Goal: Information Seeking & Learning: Learn about a topic

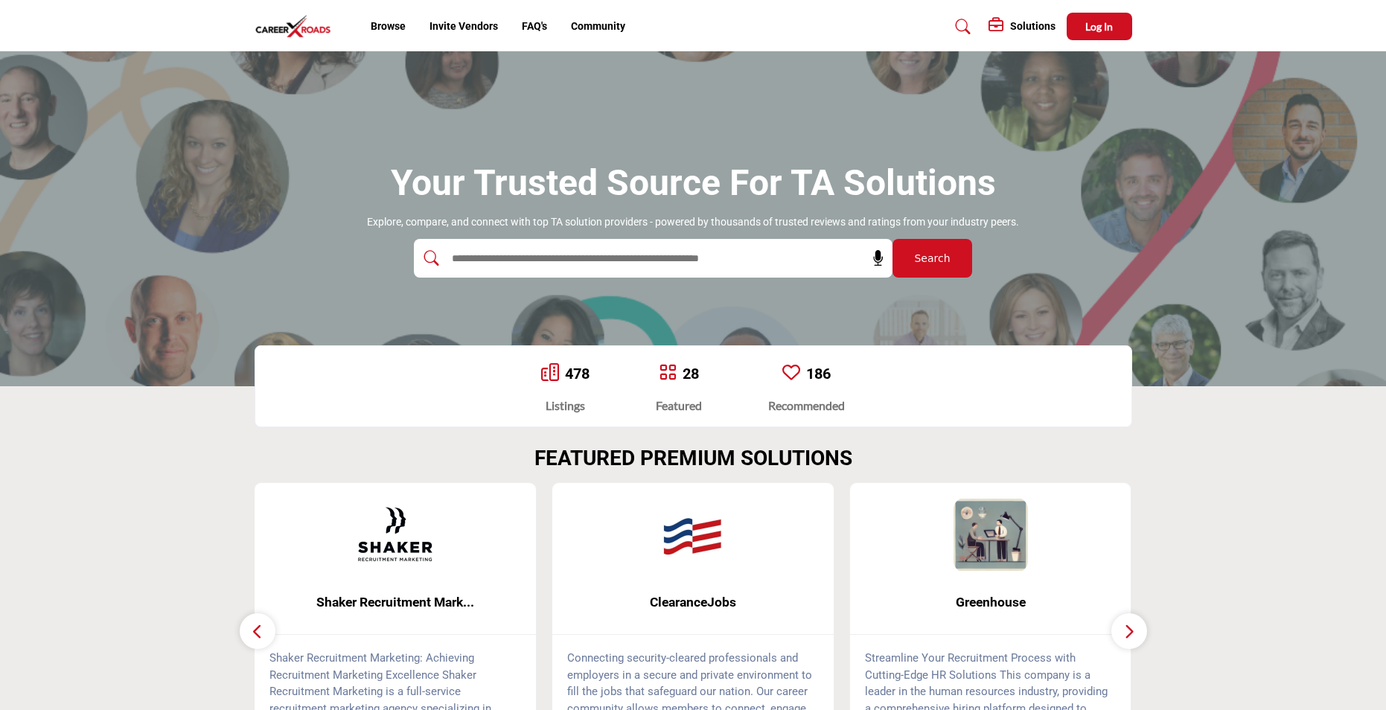
click at [557, 257] on input "text" at bounding box center [621, 258] width 355 height 22
type input "**********"
click at [892, 239] on button "Search" at bounding box center [932, 258] width 80 height 39
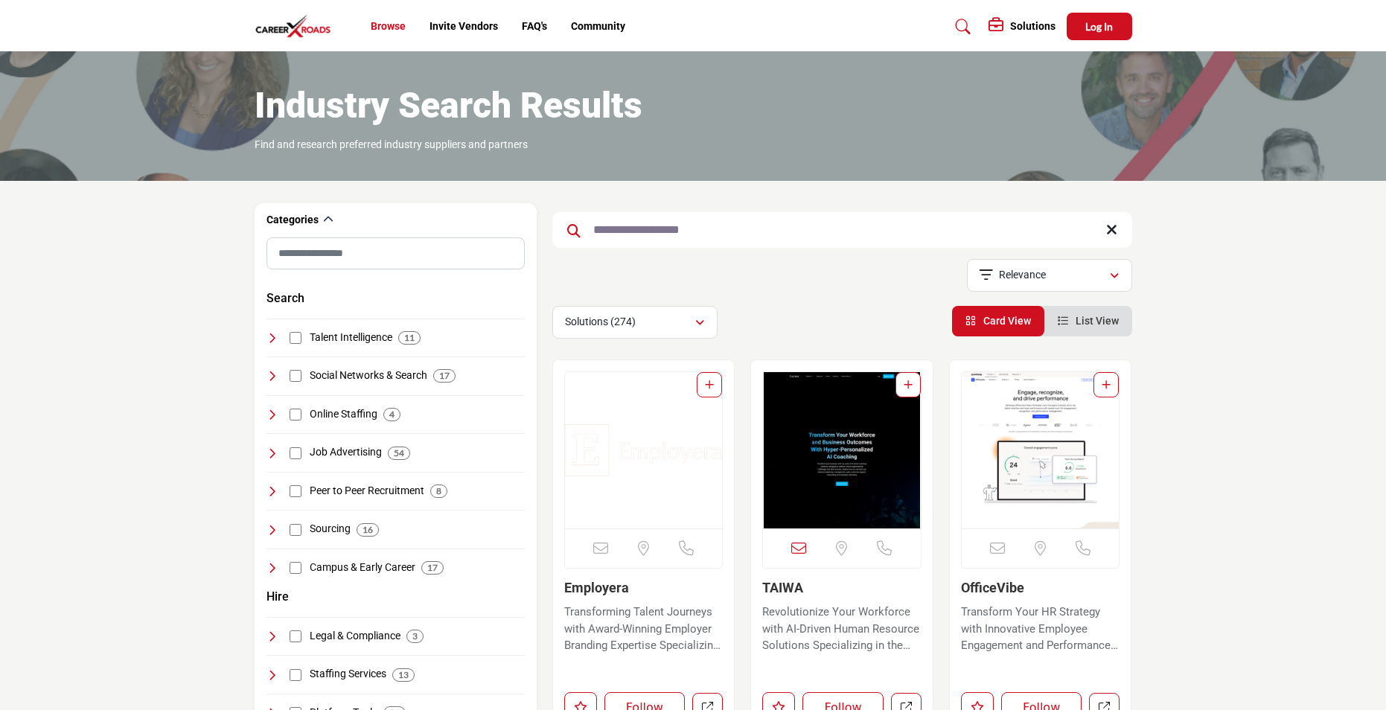
click at [381, 24] on link "Browse" at bounding box center [388, 26] width 35 height 12
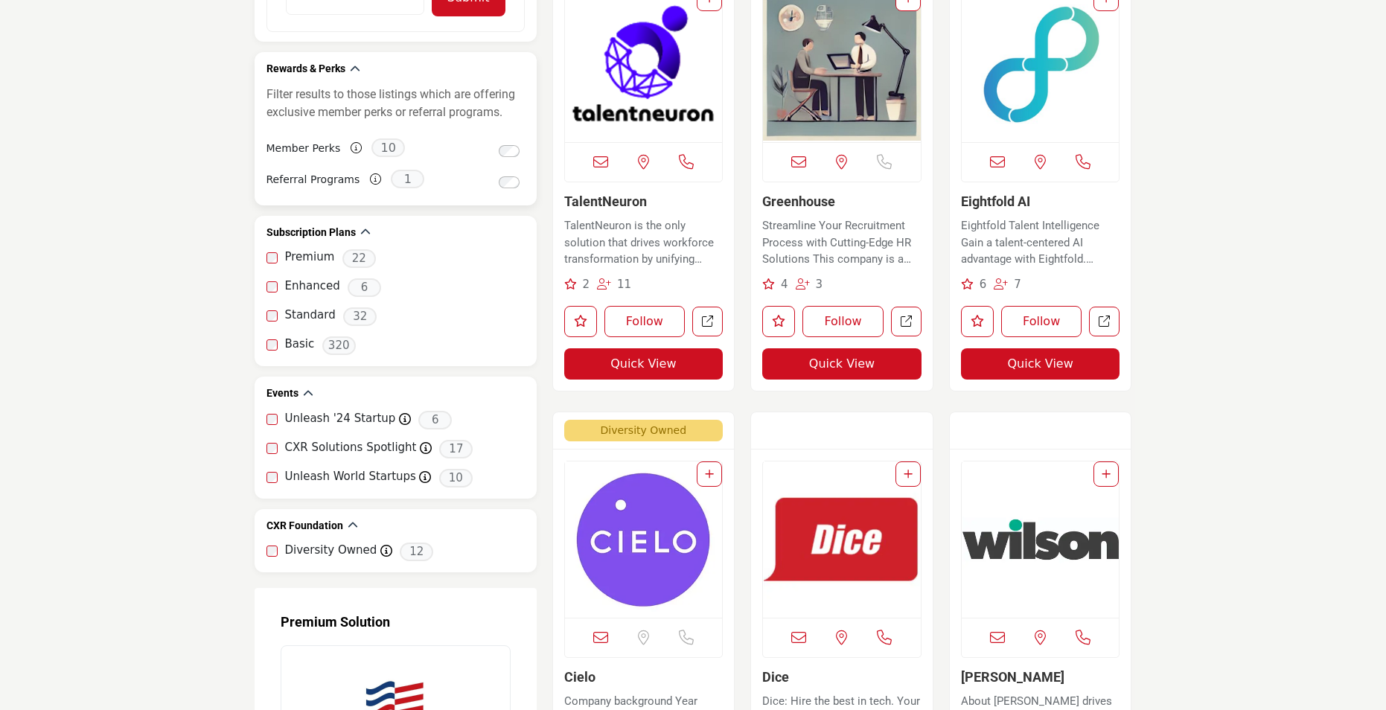
scroll to position [1265, 0]
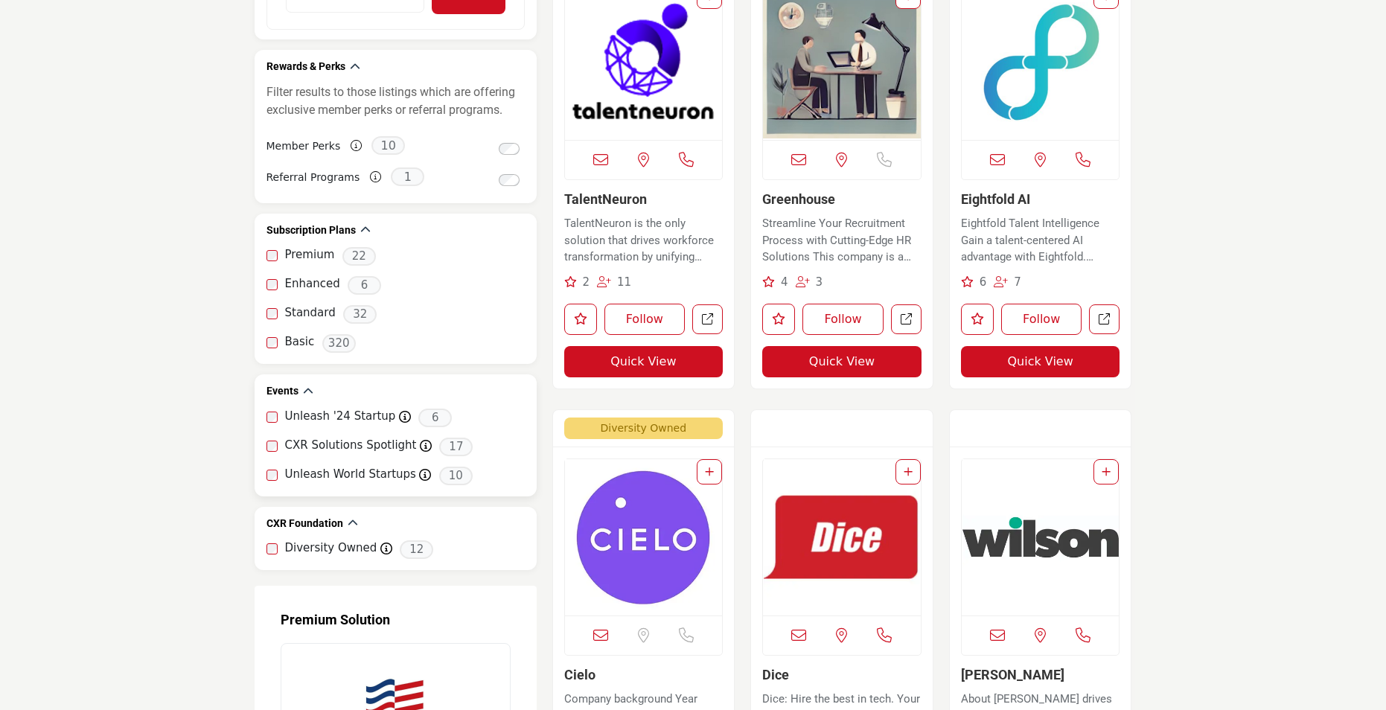
click at [306, 447] on label "CXR Solutions Spotlight" at bounding box center [351, 445] width 132 height 17
click at [449, 441] on span "17" at bounding box center [455, 447] width 33 height 19
click at [447, 449] on span "17" at bounding box center [455, 447] width 33 height 19
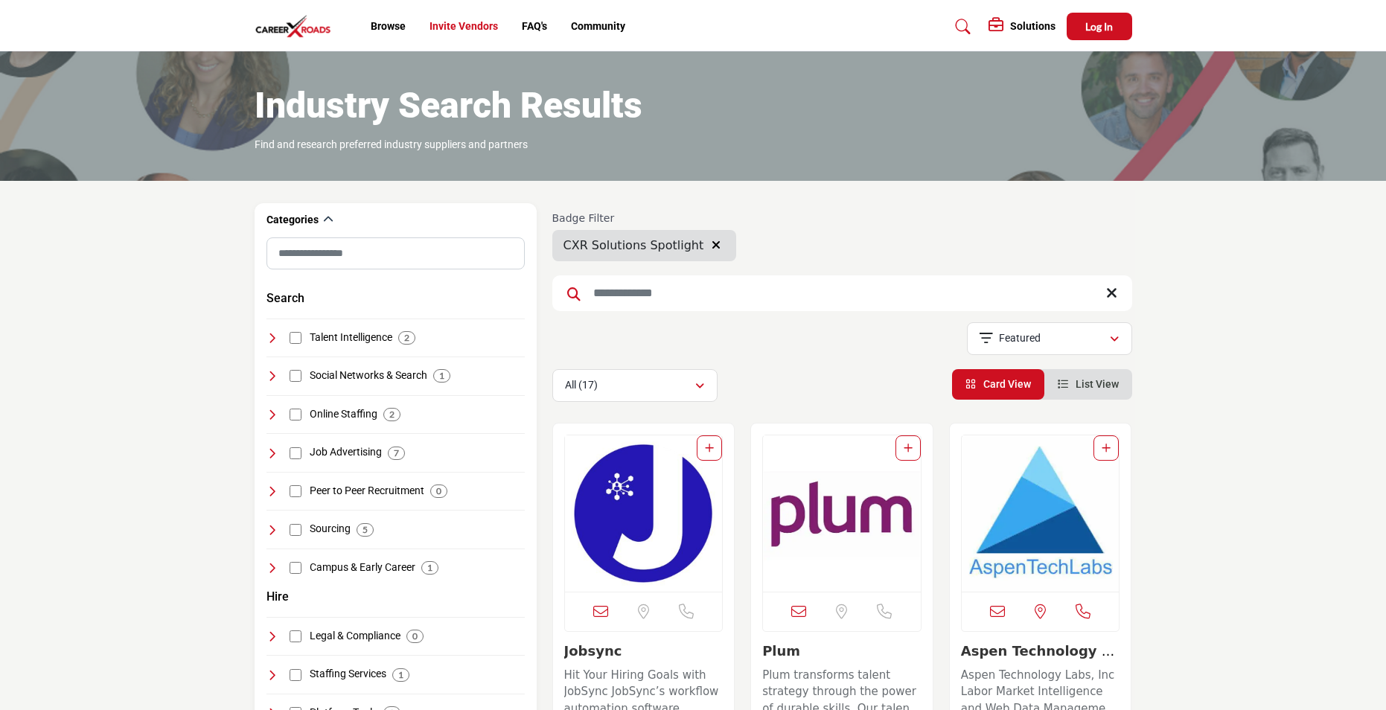
click at [447, 31] on link "Invite Vendors" at bounding box center [463, 26] width 68 height 12
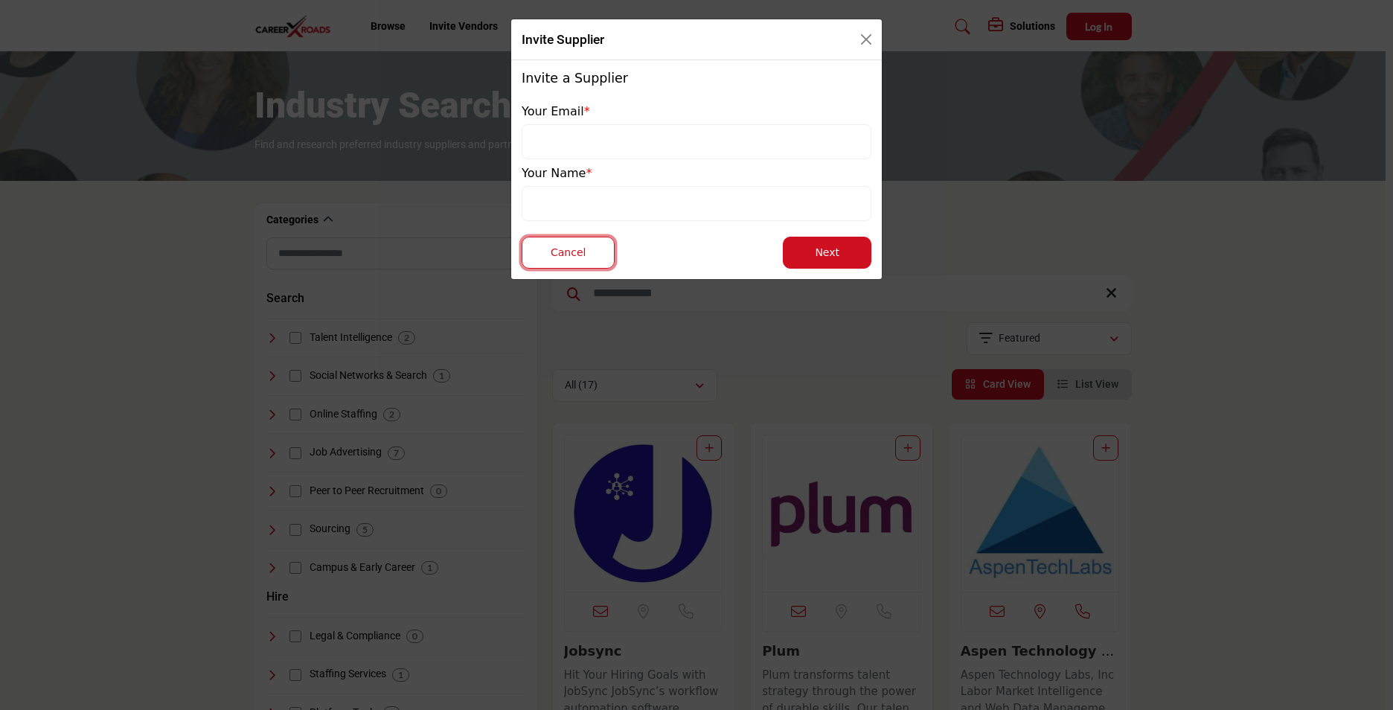
drag, startPoint x: 592, startPoint y: 247, endPoint x: 547, endPoint y: 100, distance: 153.3
click at [592, 246] on button "Cancel" at bounding box center [568, 253] width 93 height 32
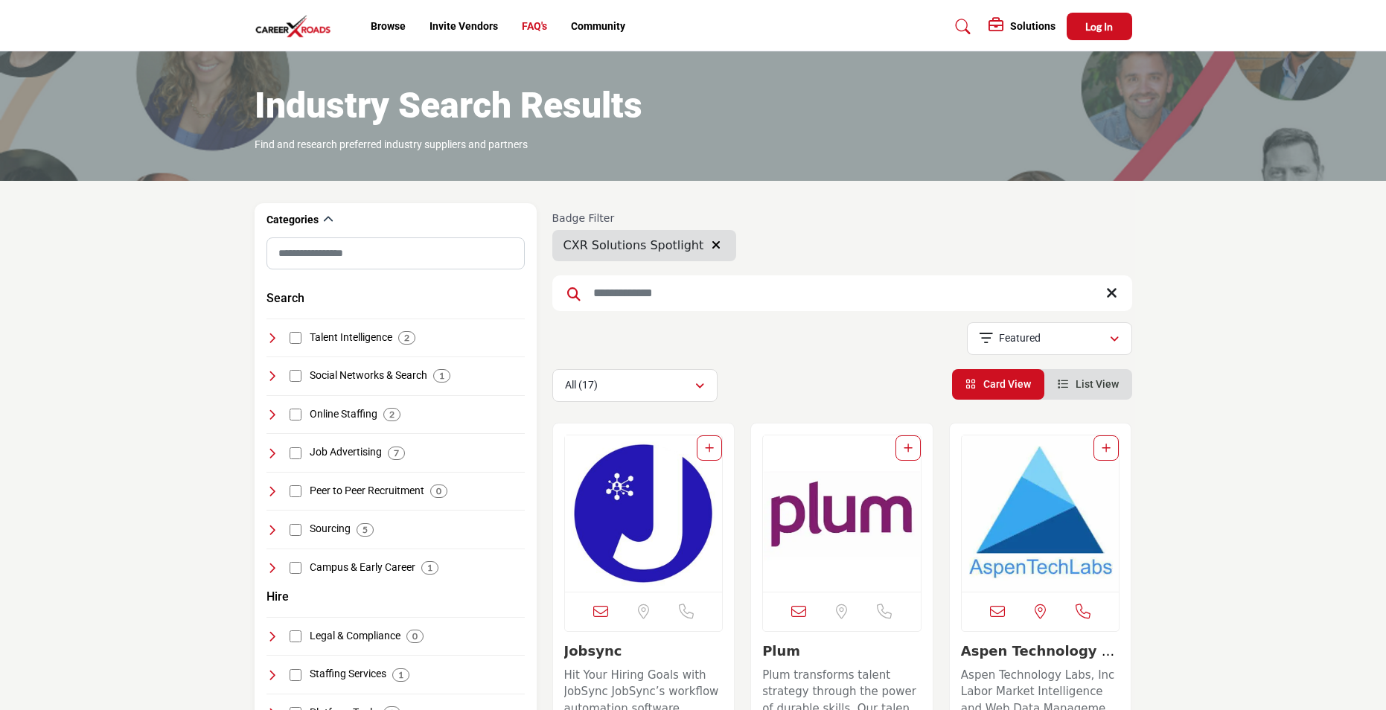
click at [537, 28] on link "FAQ's" at bounding box center [534, 26] width 25 height 12
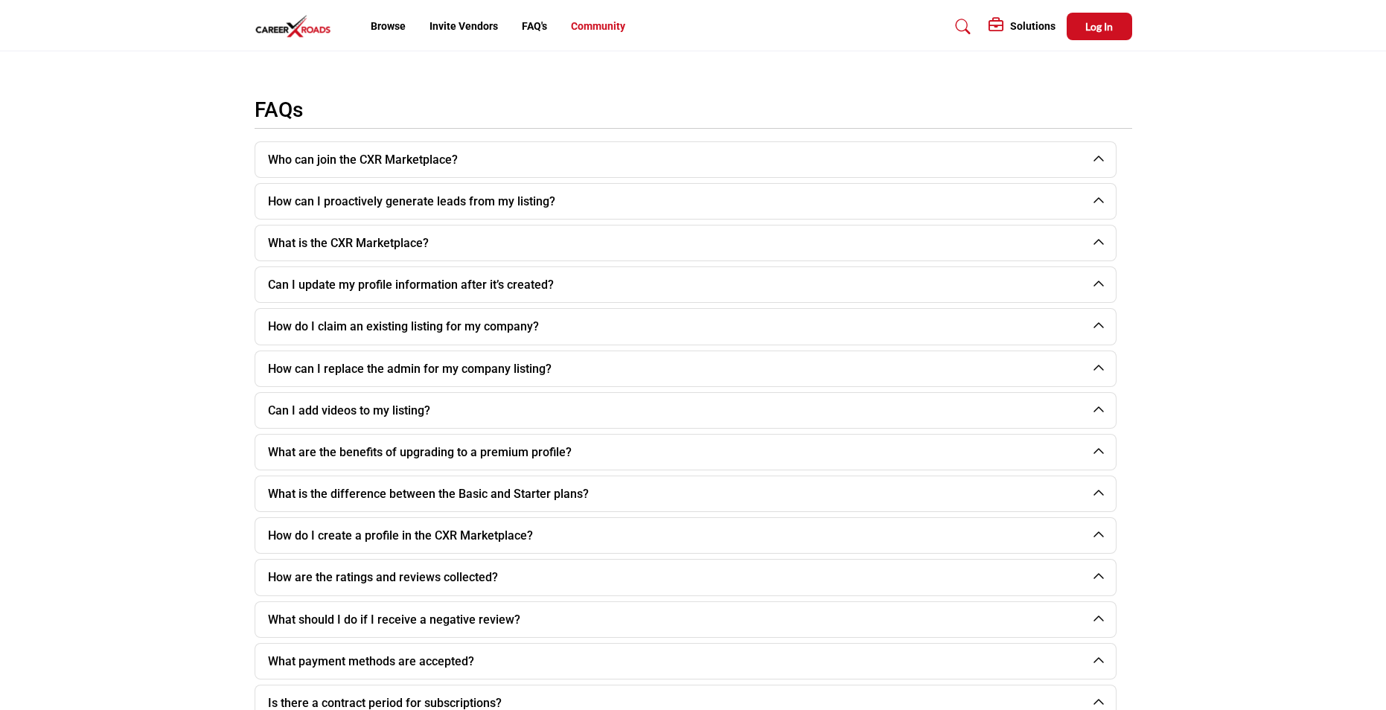
click at [612, 24] on link "Community" at bounding box center [598, 26] width 54 height 12
